Goal: Task Accomplishment & Management: Manage account settings

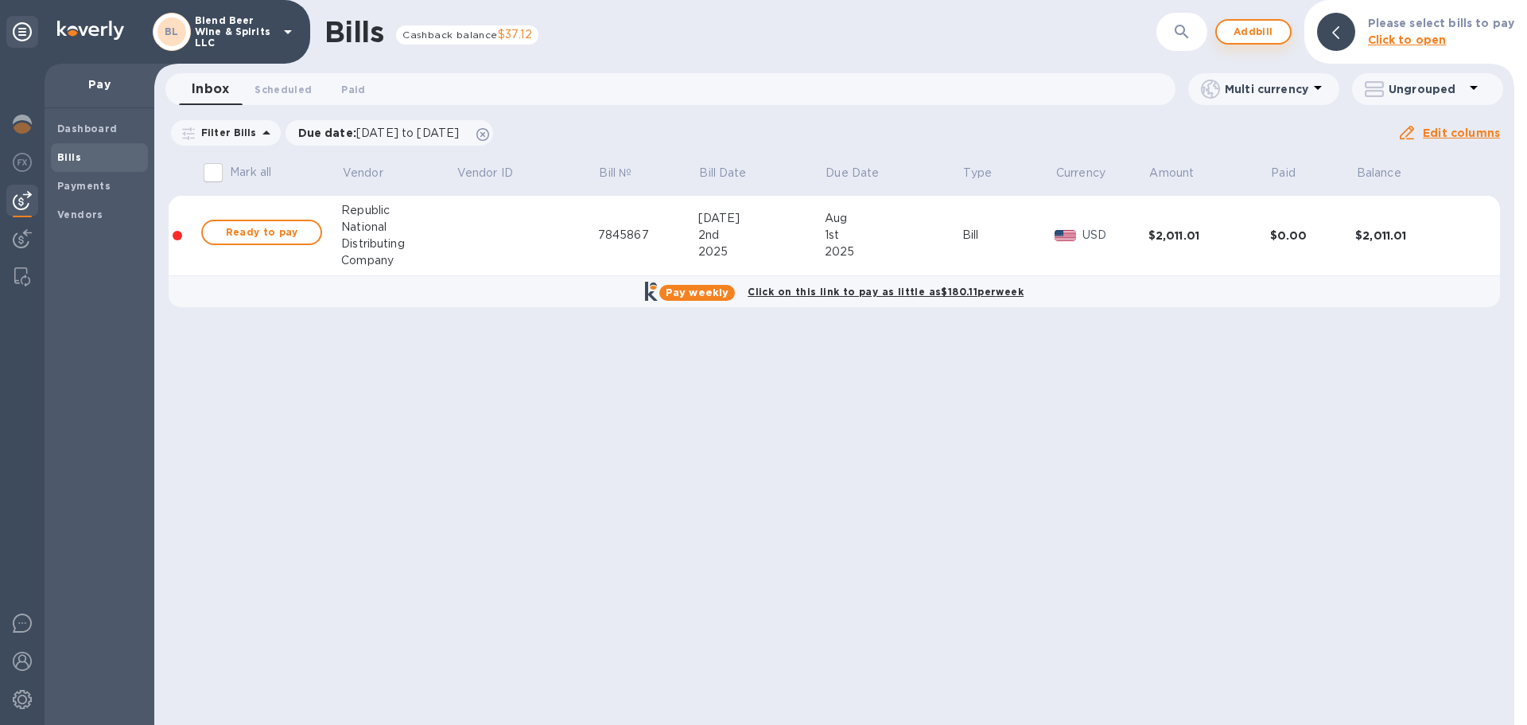
click at [1263, 40] on span "Add bill" at bounding box center [1254, 31] width 48 height 19
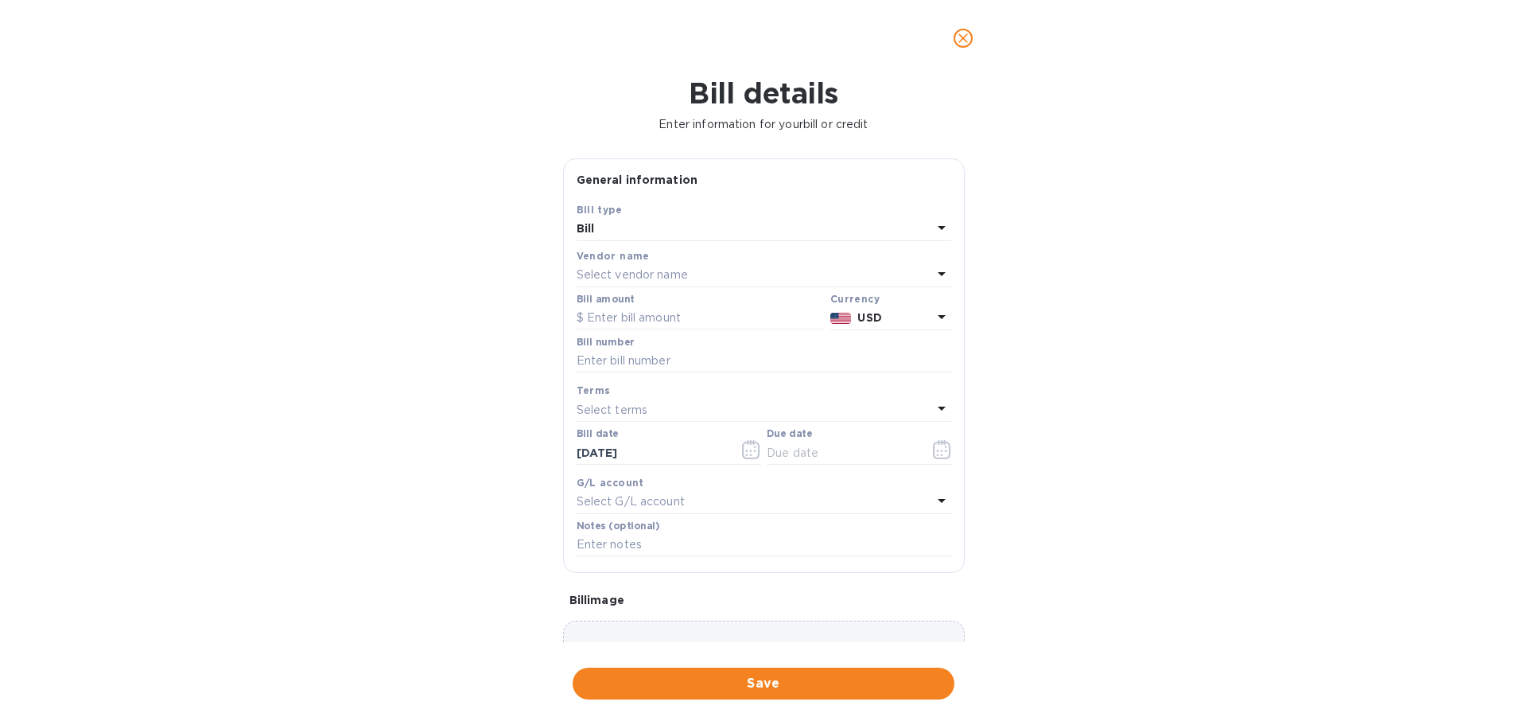
click at [667, 267] on p "Select vendor name" at bounding box center [632, 274] width 111 height 17
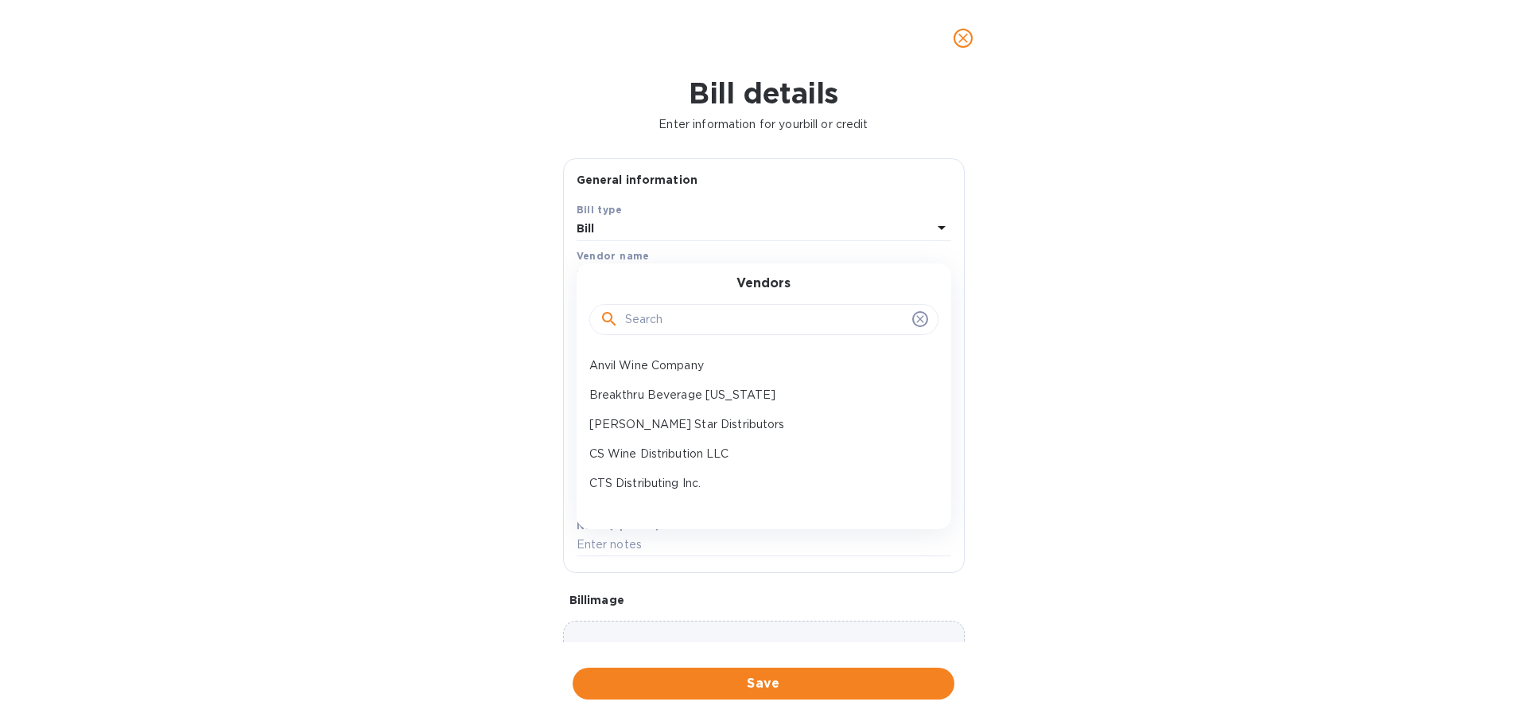
click at [705, 325] on input "text" at bounding box center [765, 320] width 281 height 24
type input "sti"
click at [685, 395] on p "Still, Tap & Press Distributors, LLC" at bounding box center [757, 395] width 336 height 17
type input "[DATE]"
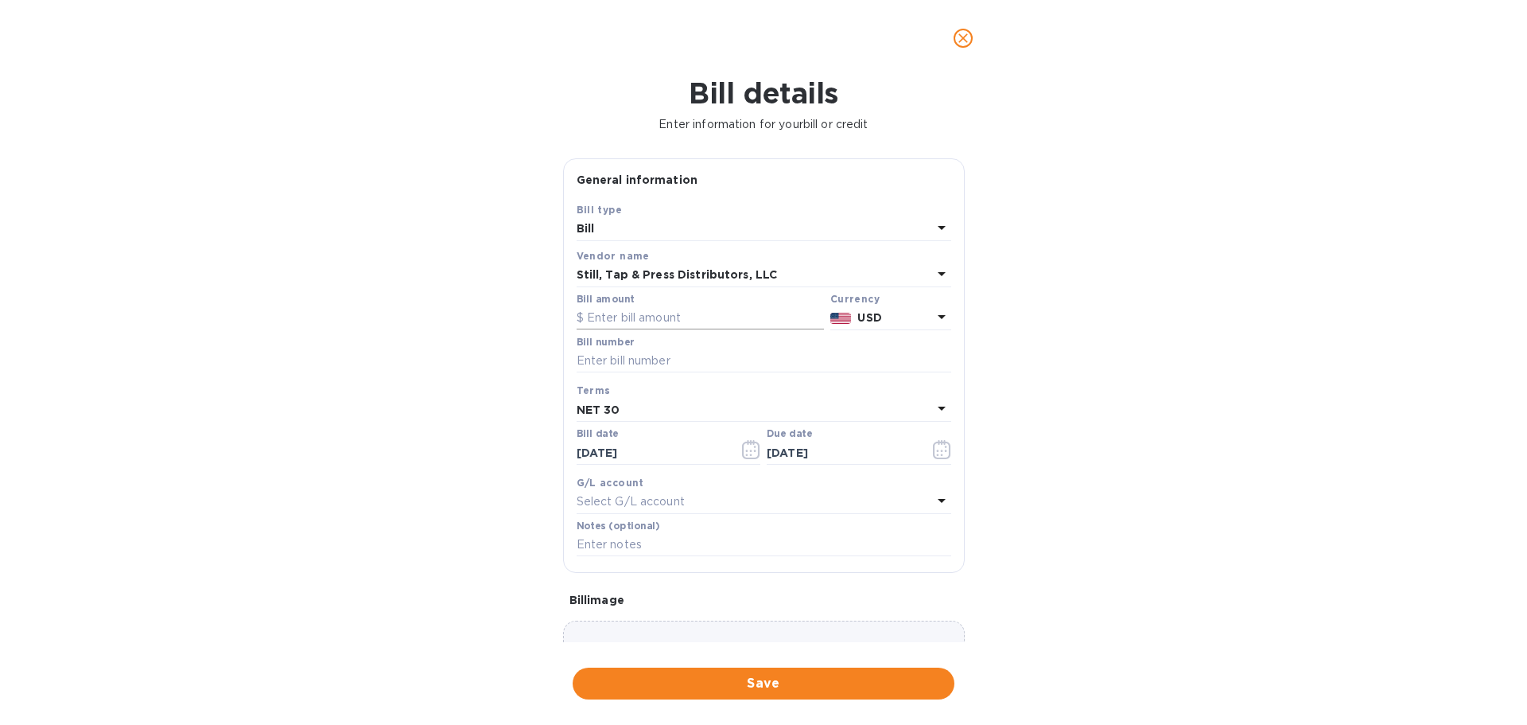
click at [694, 315] on input "text" at bounding box center [700, 318] width 247 height 24
type input "5"
type input "231.75"
click at [745, 361] on input "text" at bounding box center [764, 361] width 375 height 24
type input "5530"
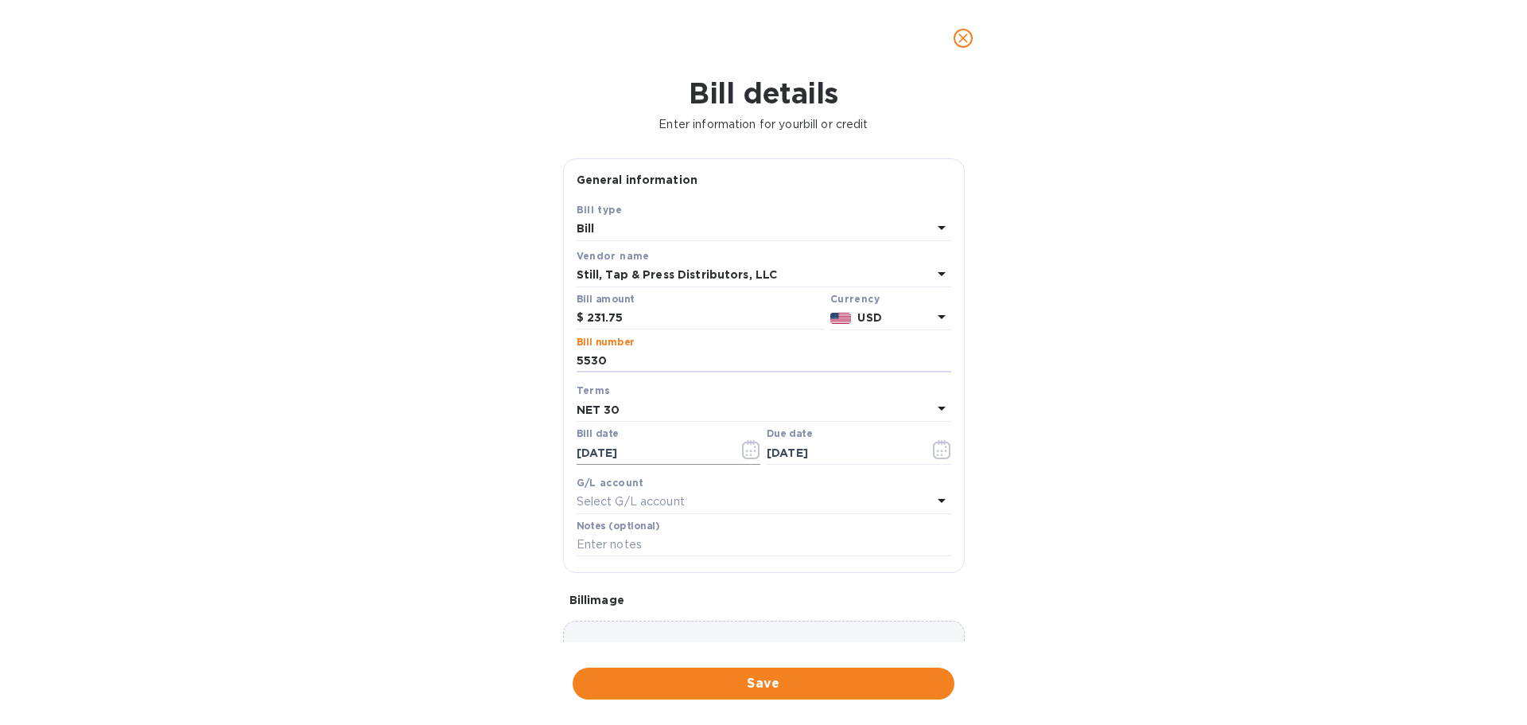
click at [746, 445] on icon "button" at bounding box center [751, 449] width 18 height 19
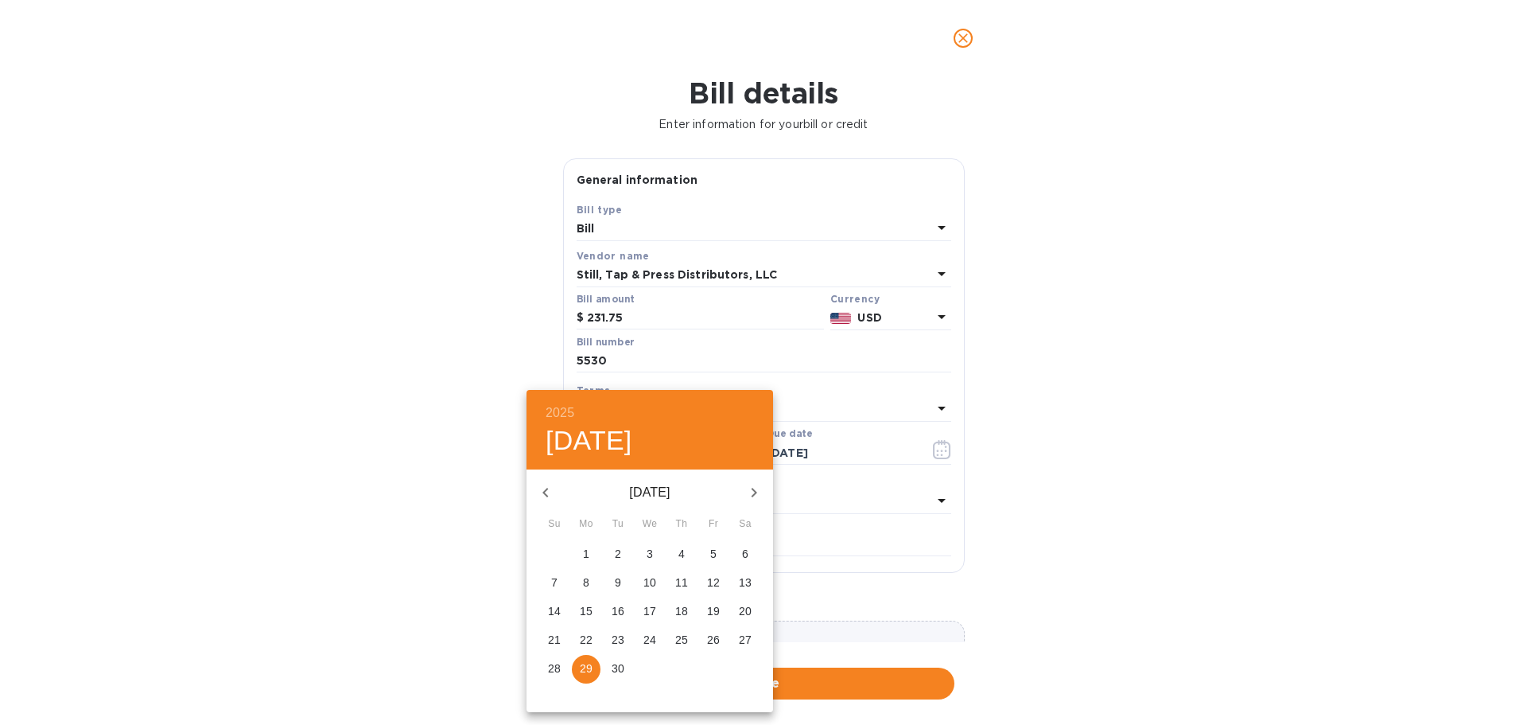
click at [541, 492] on icon "button" at bounding box center [545, 492] width 19 height 19
click at [712, 551] on p "1" at bounding box center [713, 554] width 6 height 16
type input "[DATE]"
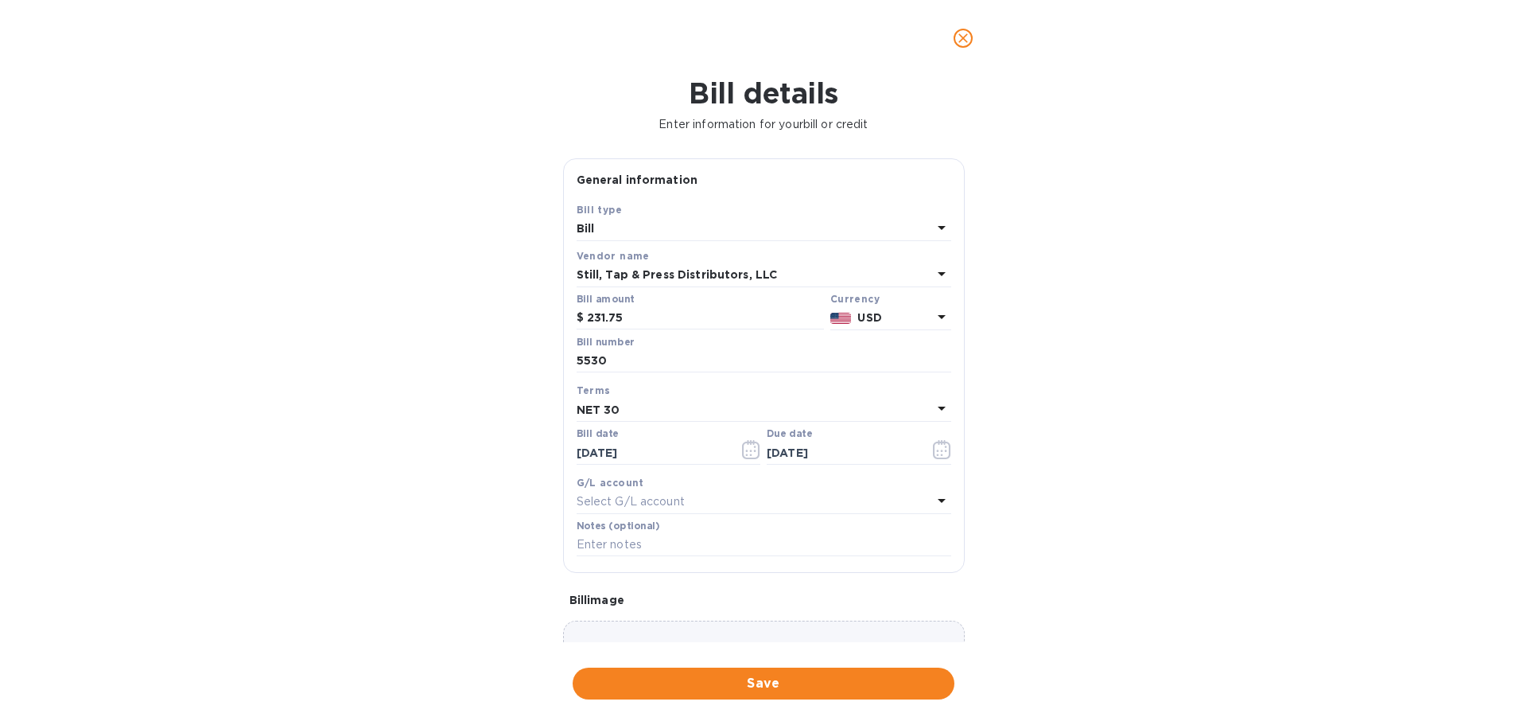
click at [658, 407] on div "NET 30" at bounding box center [755, 409] width 356 height 22
click at [654, 498] on p "NET 30" at bounding box center [757, 500] width 336 height 17
type input "[DATE]"
click at [741, 629] on div "Choose a bill and drag it here" at bounding box center [764, 677] width 402 height 115
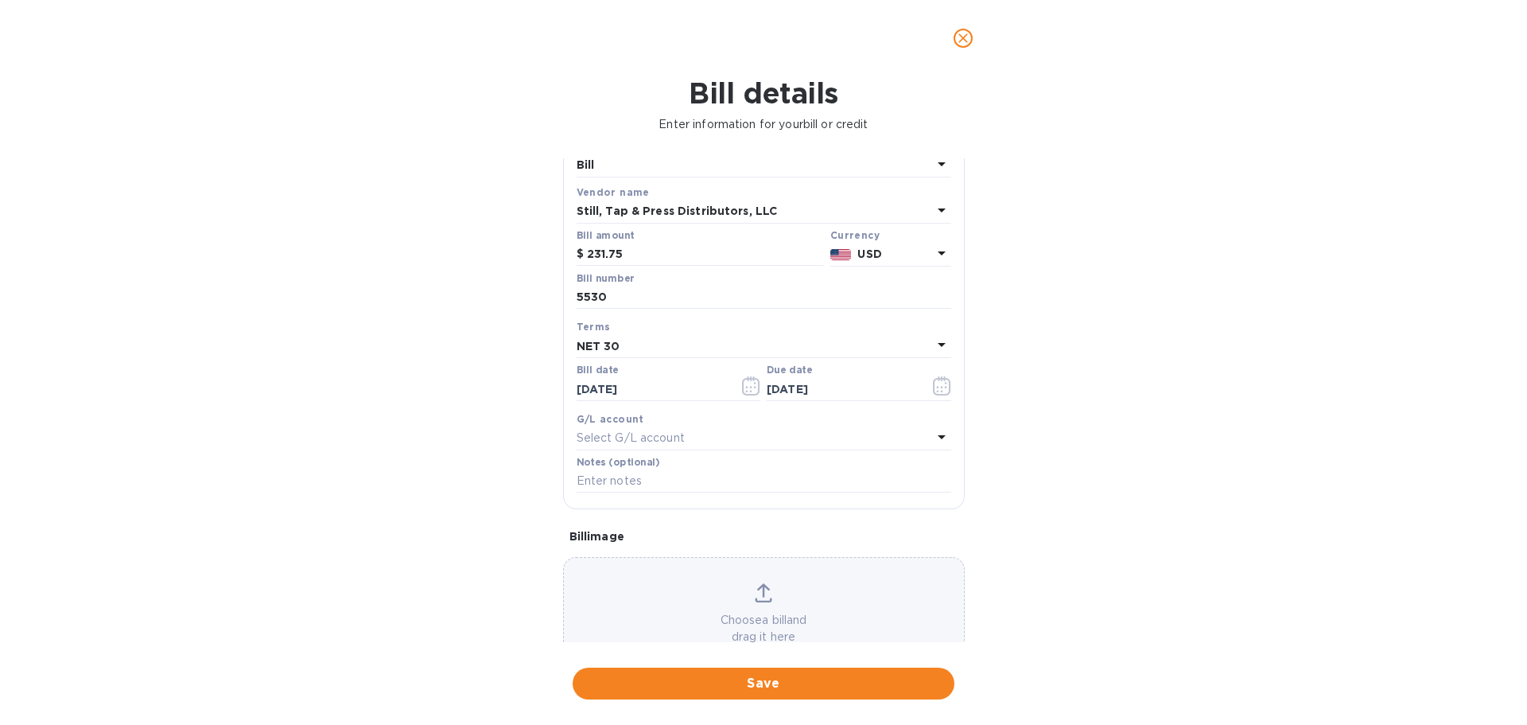
scroll to position [112, 0]
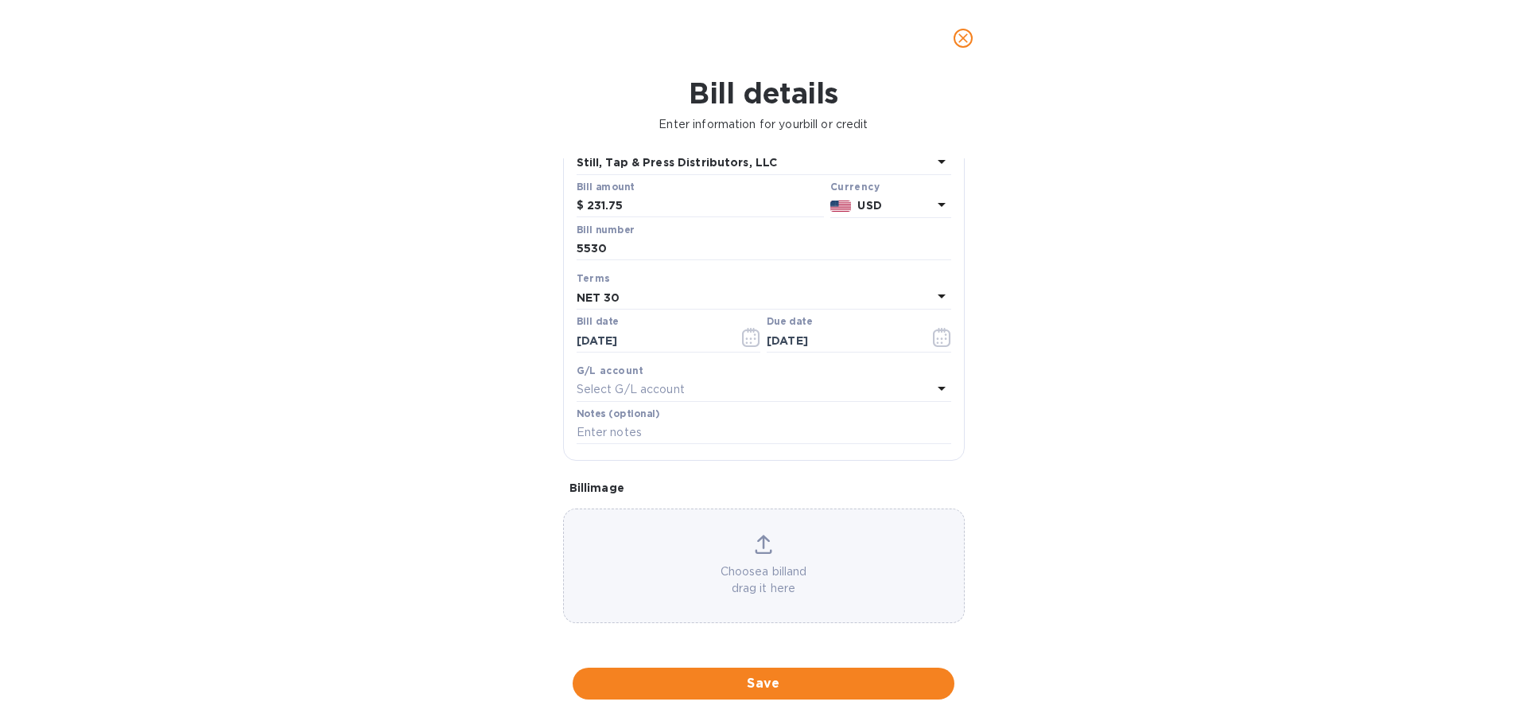
click at [794, 571] on p "Choose a bill and drag it here" at bounding box center [764, 579] width 400 height 33
click at [788, 688] on span "Save" at bounding box center [763, 683] width 356 height 19
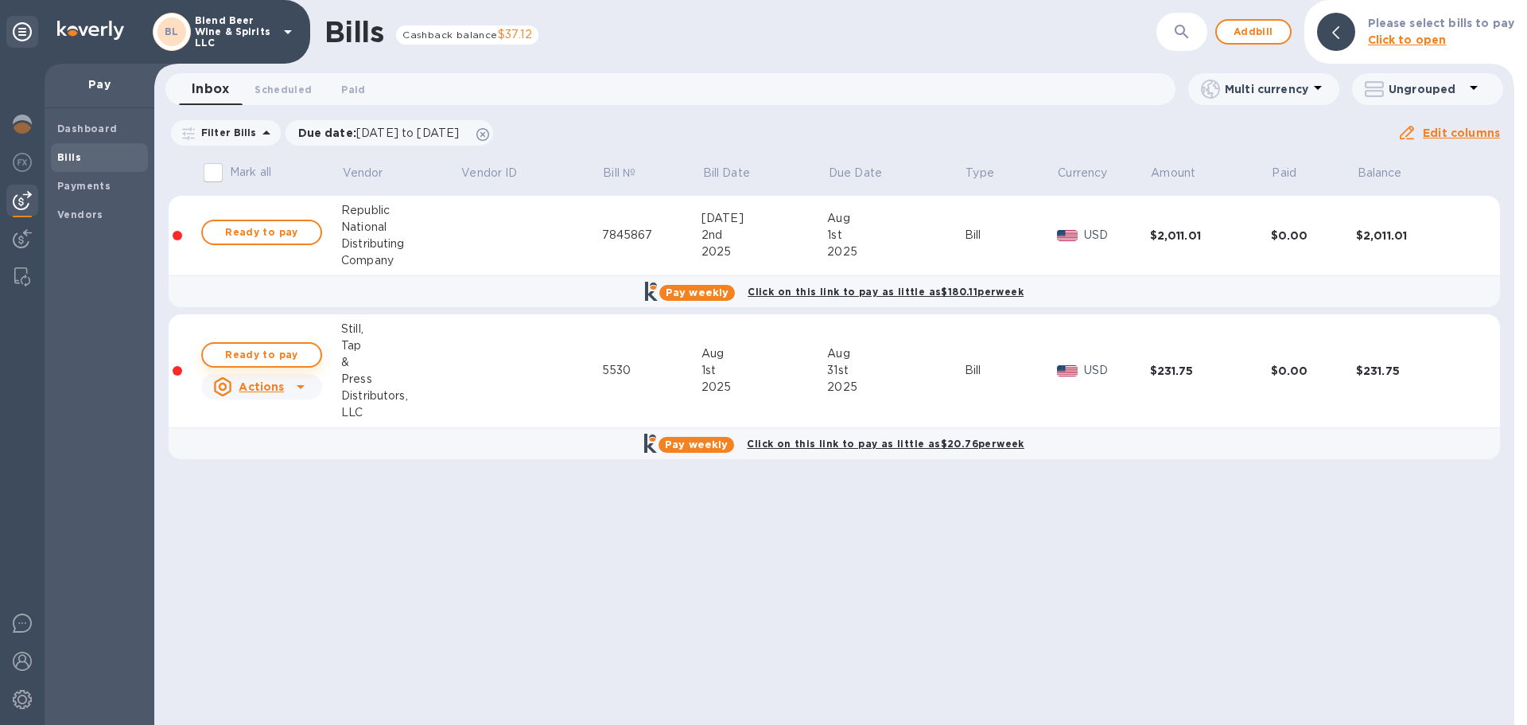
click at [257, 361] on span "Ready to pay" at bounding box center [262, 354] width 92 height 19
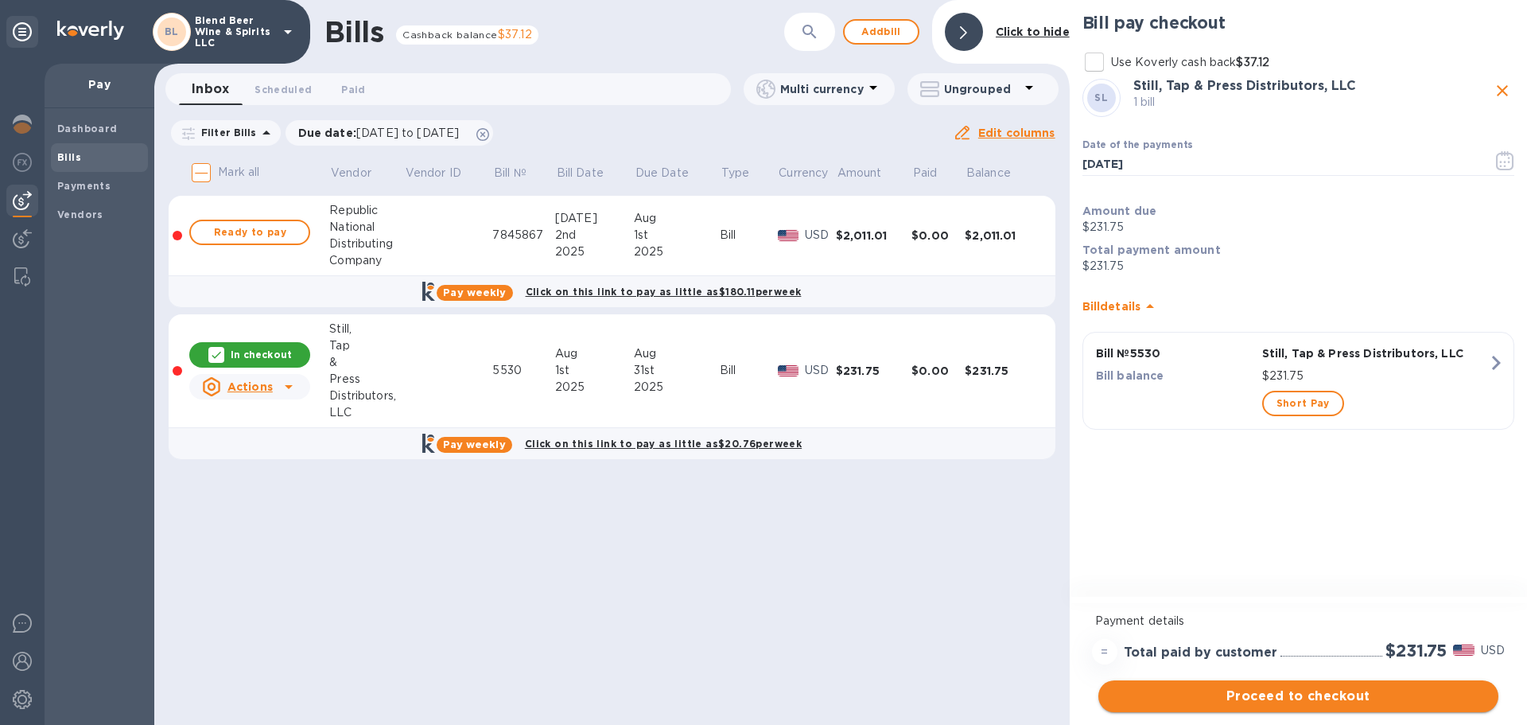
click at [1370, 693] on span "Proceed to checkout" at bounding box center [1298, 695] width 375 height 19
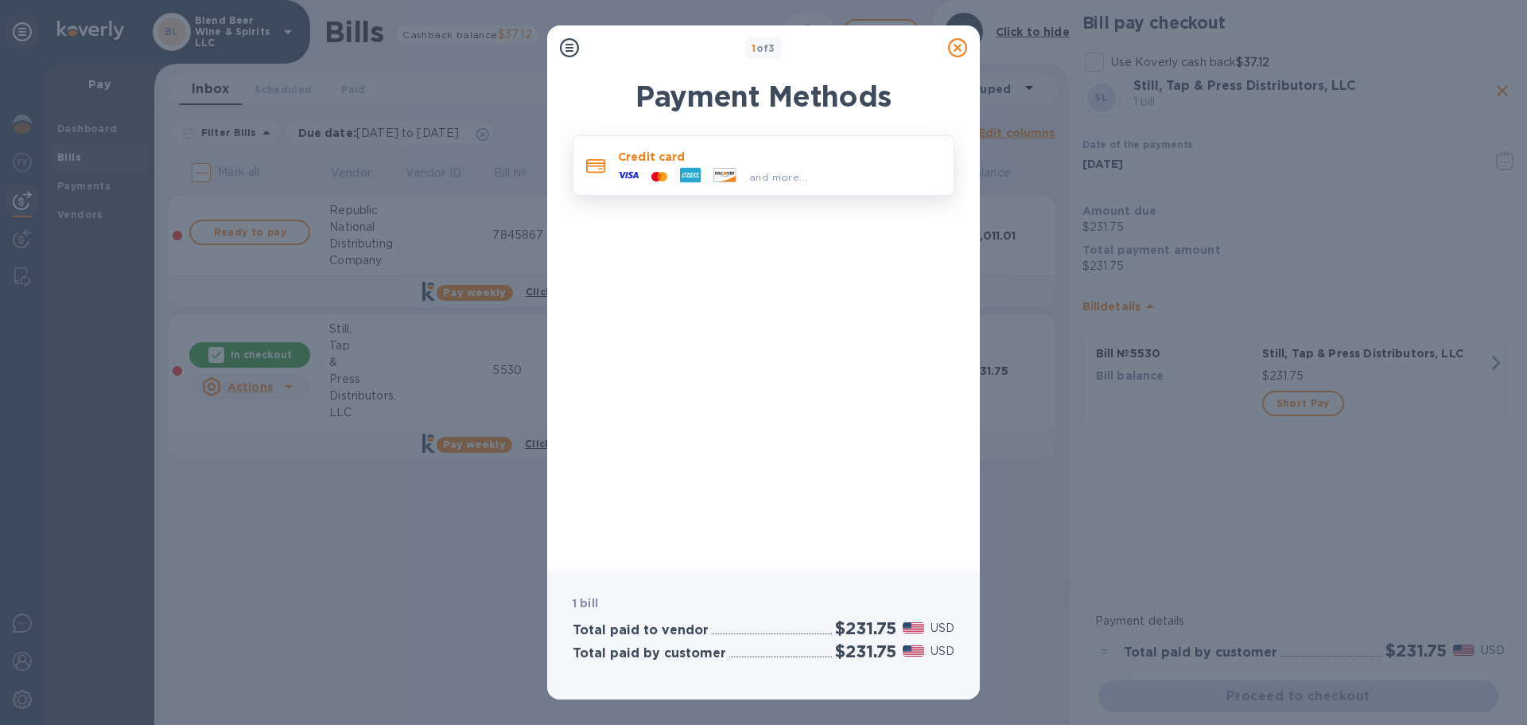
click at [777, 171] on span "and more..." at bounding box center [778, 177] width 58 height 12
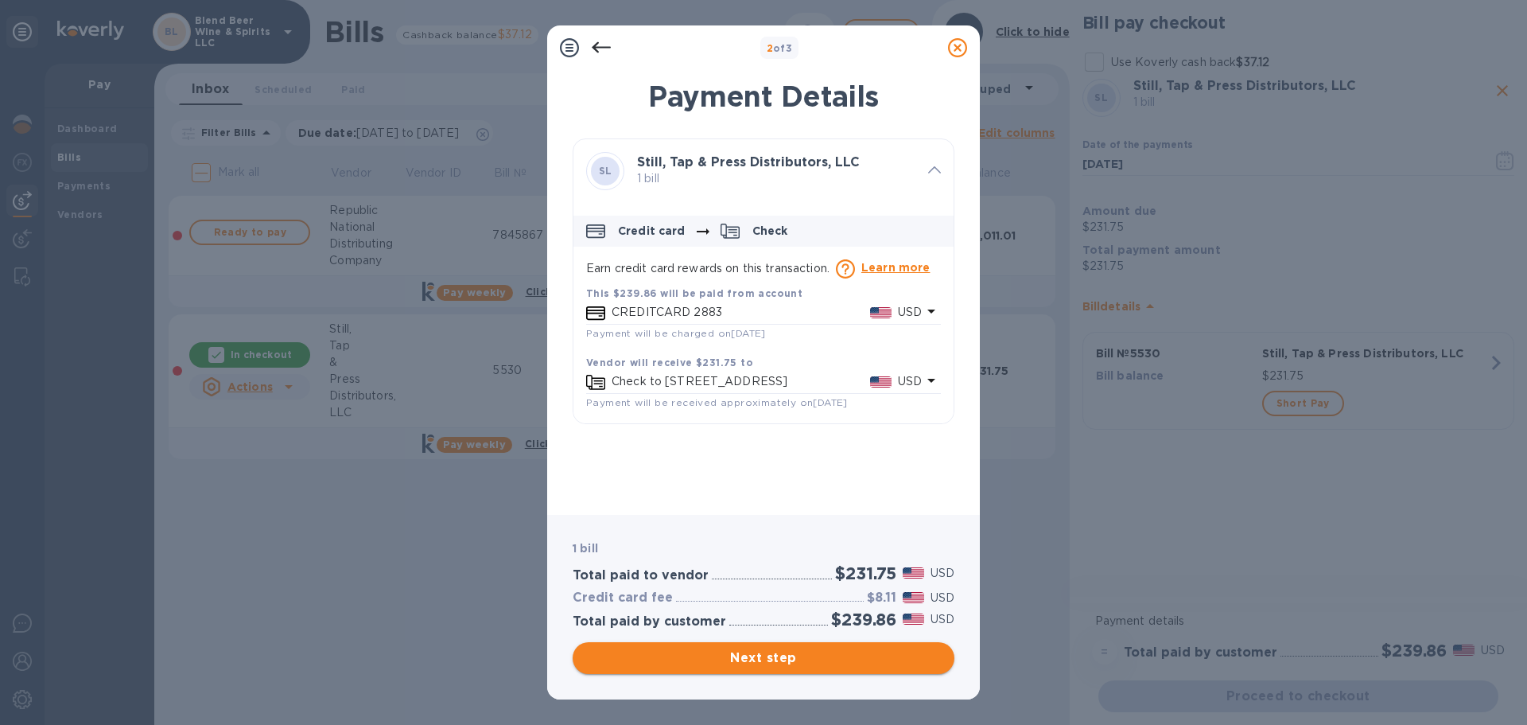
click at [838, 655] on span "Next step" at bounding box center [763, 657] width 356 height 19
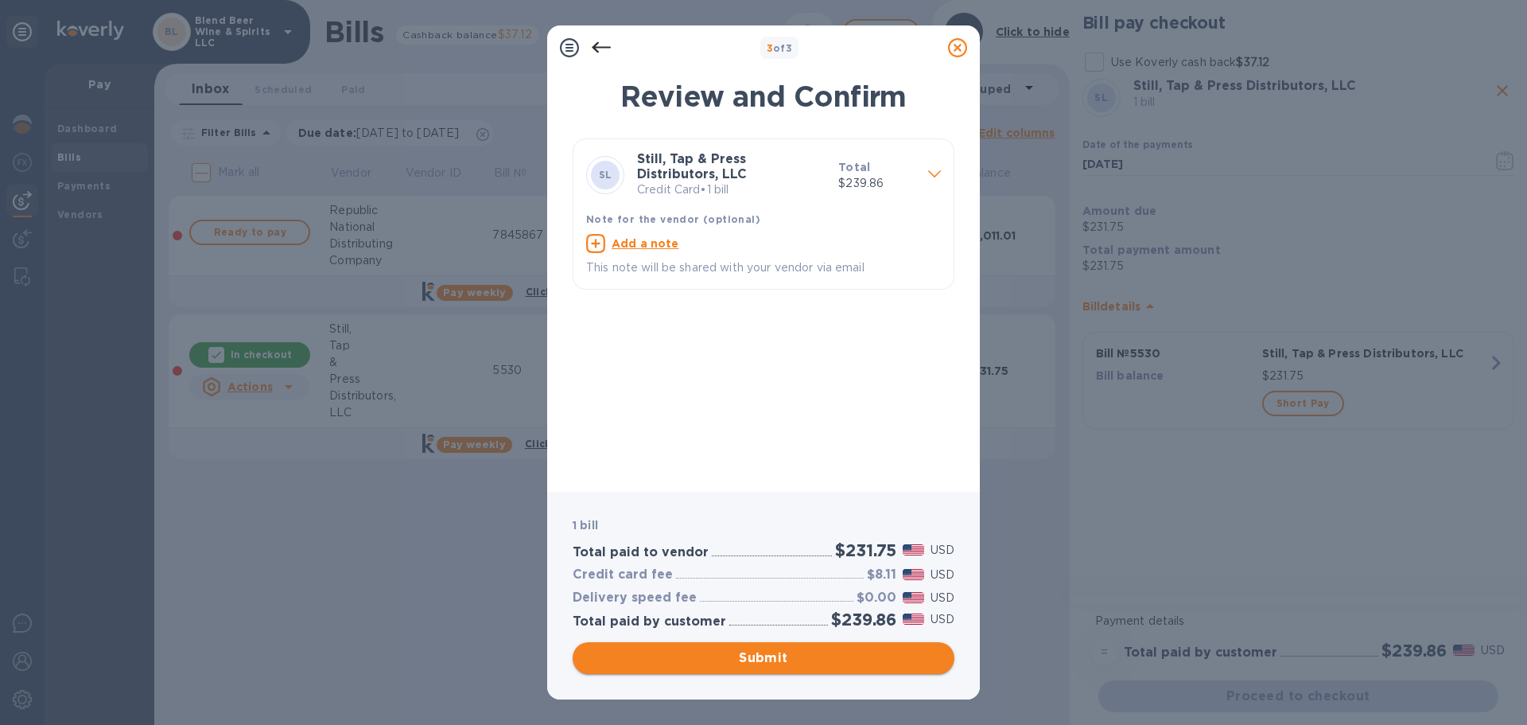
click at [854, 658] on span "Submit" at bounding box center [763, 657] width 356 height 19
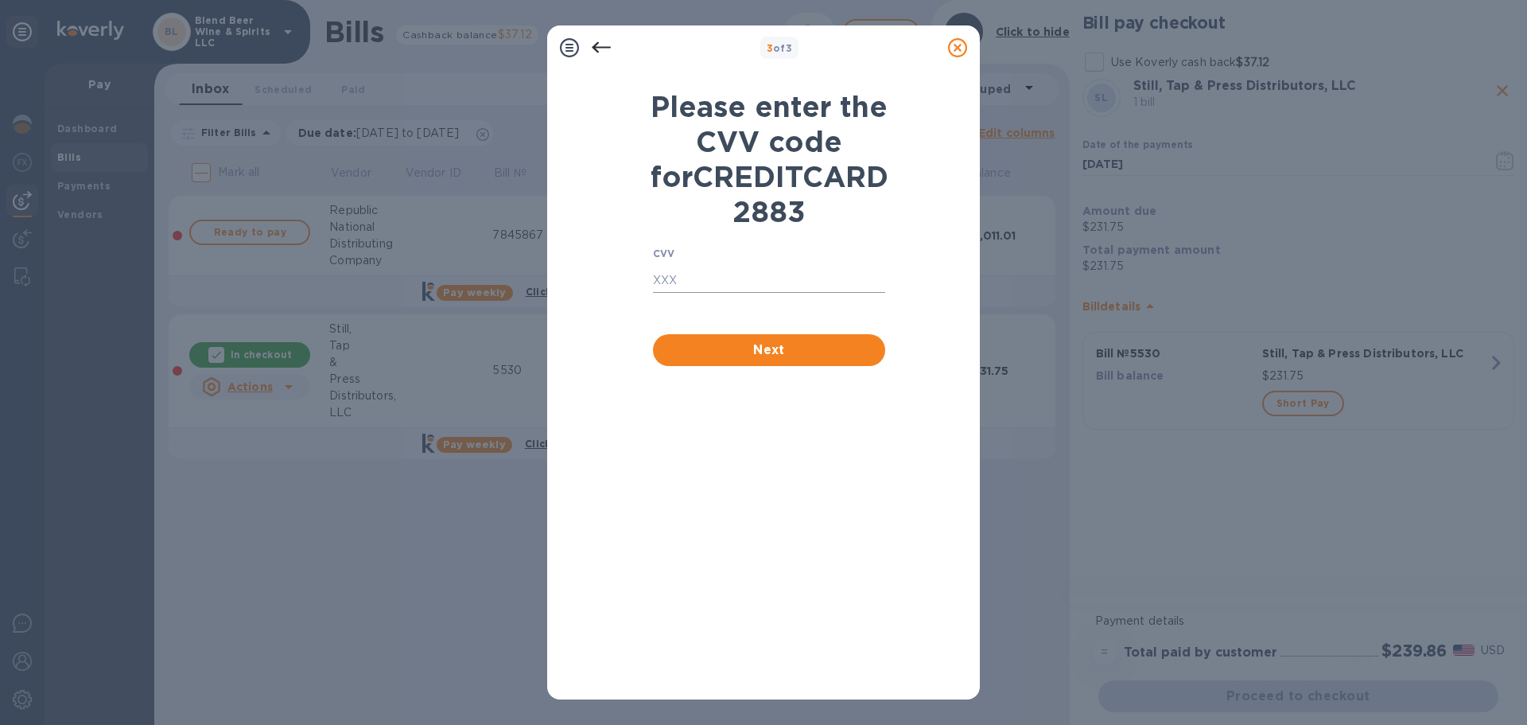
click at [693, 293] on input "text" at bounding box center [769, 281] width 232 height 24
type input "035"
click button "Next" at bounding box center [769, 350] width 232 height 32
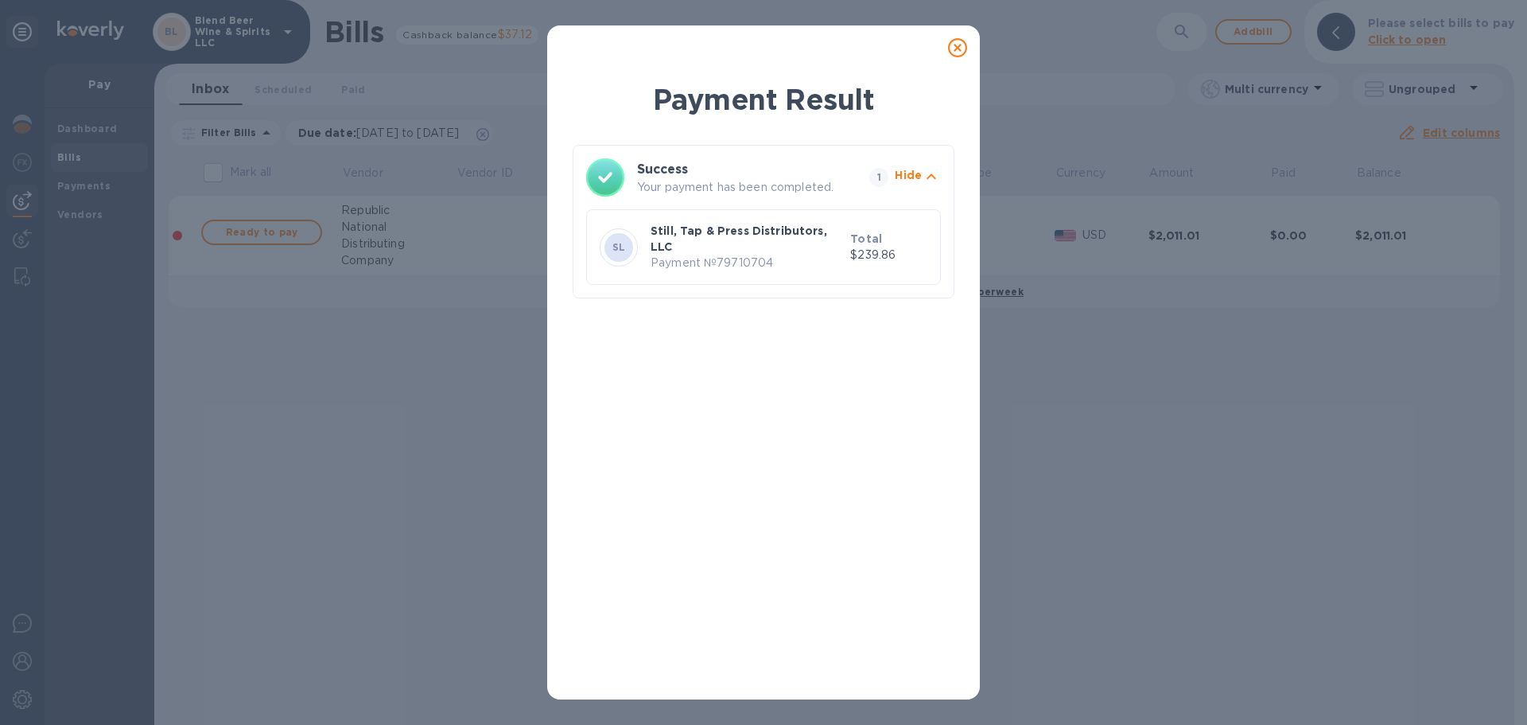
click at [911, 37] on div at bounding box center [764, 48] width 420 height 32
click at [960, 45] on icon at bounding box center [957, 47] width 19 height 19
